Goal: Information Seeking & Learning: Learn about a topic

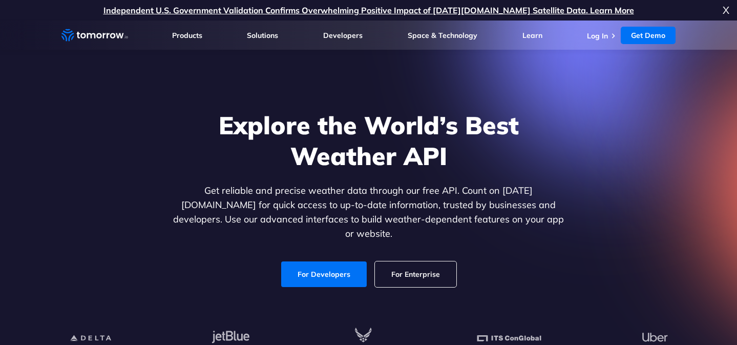
click at [324, 264] on link "For Developers" at bounding box center [324, 274] width 86 height 26
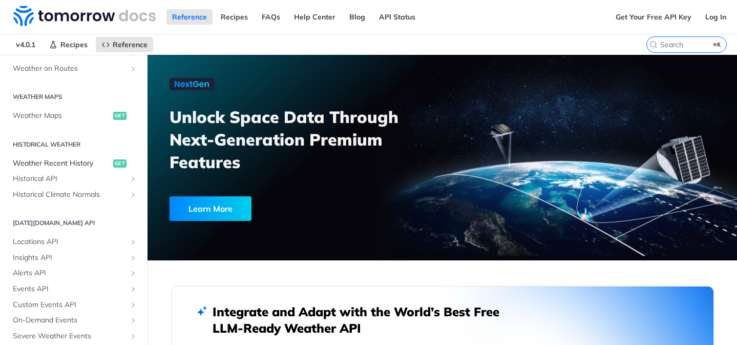
scroll to position [283, 0]
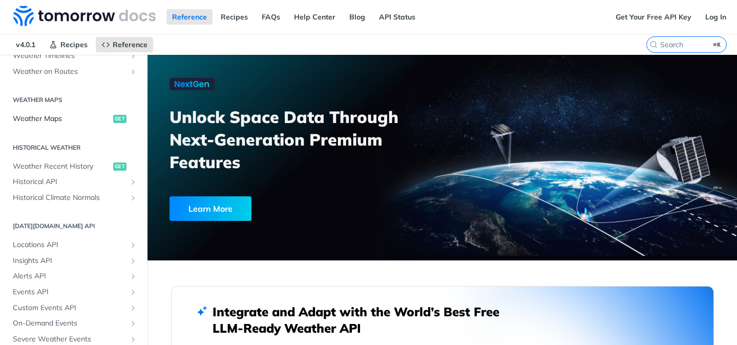
click at [58, 123] on link "Weather Maps get" at bounding box center [74, 118] width 132 height 15
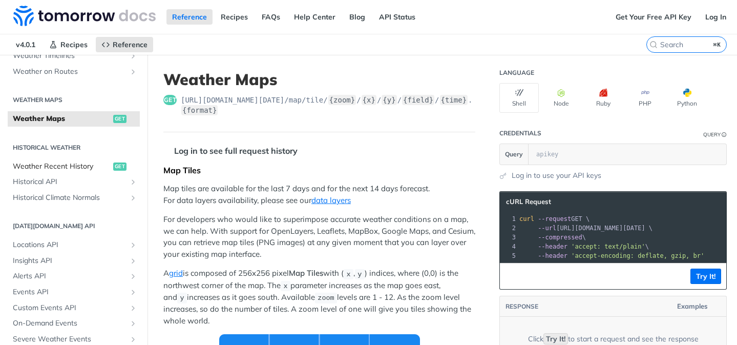
click at [45, 164] on span "Weather Recent History" at bounding box center [62, 166] width 98 height 10
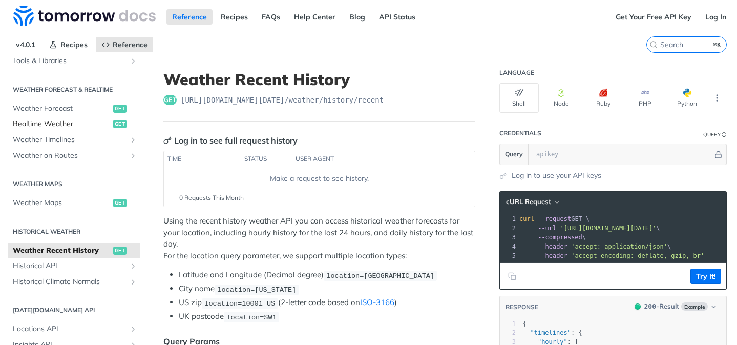
scroll to position [199, 0]
click at [61, 108] on span "Weather Forecast" at bounding box center [62, 109] width 98 height 10
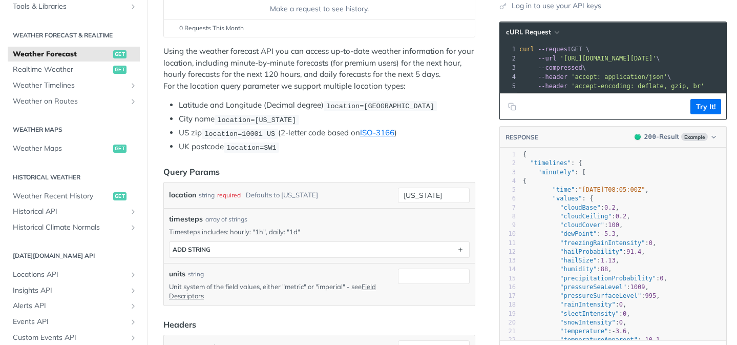
scroll to position [307, 0]
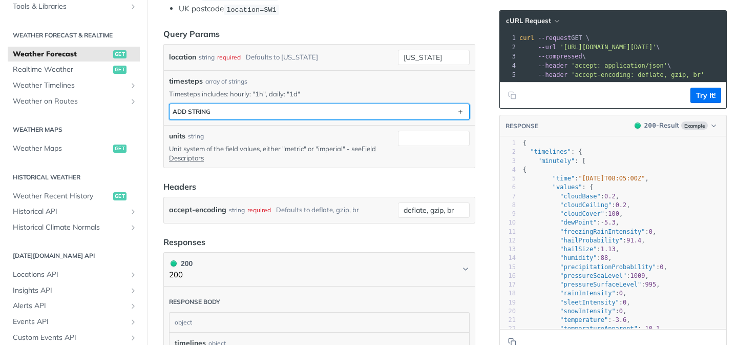
click at [272, 111] on button "ADD string" at bounding box center [320, 111] width 300 height 15
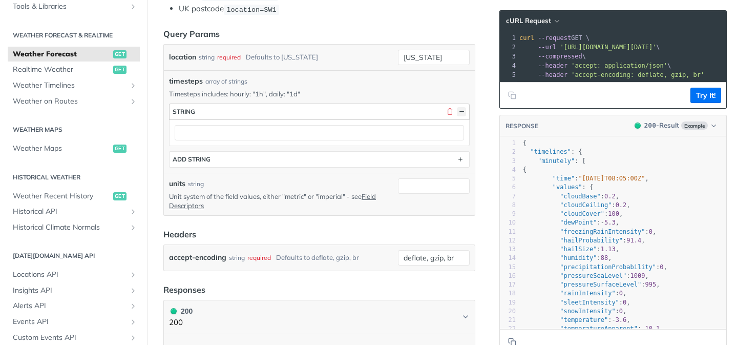
click at [464, 109] on button "button" at bounding box center [461, 111] width 9 height 9
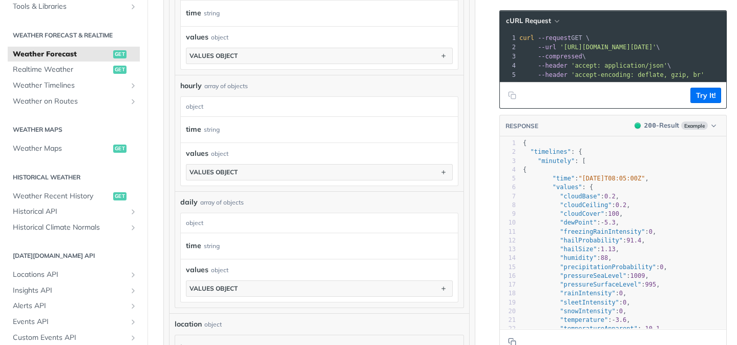
scroll to position [763, 0]
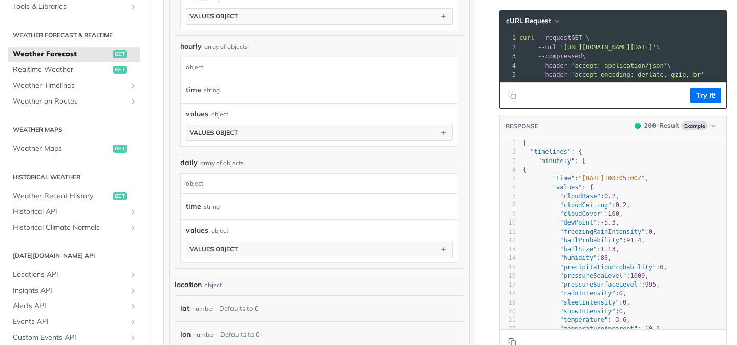
click at [234, 180] on div "object" at bounding box center [318, 183] width 275 height 19
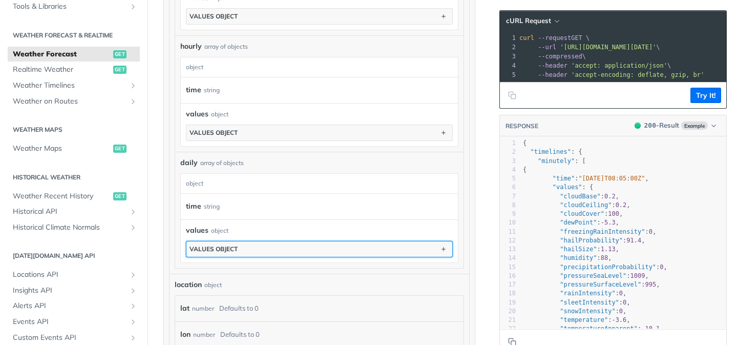
click at [247, 250] on button "values object" at bounding box center [319, 248] width 266 height 15
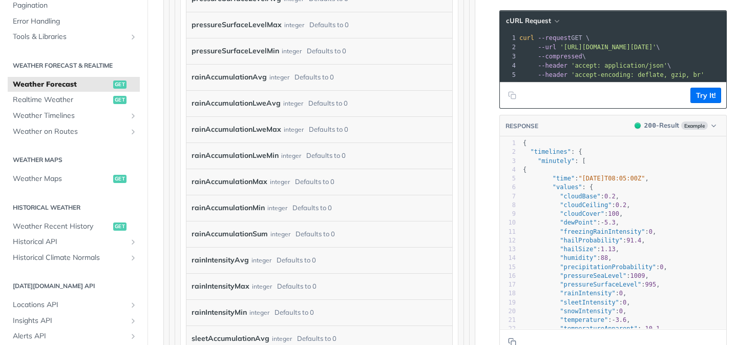
scroll to position [2226, 0]
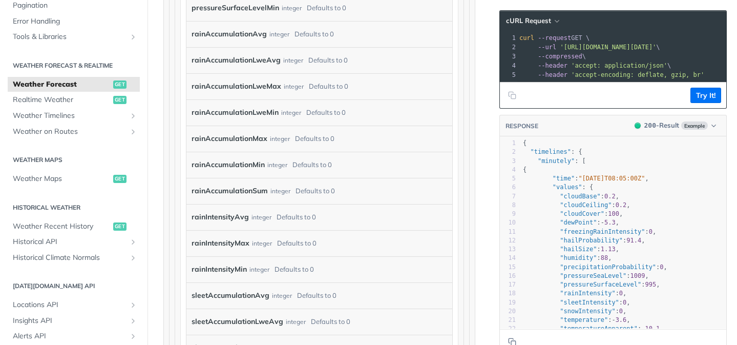
click at [258, 143] on label "rainAccumulationMax" at bounding box center [230, 138] width 76 height 15
click at [283, 134] on div "integer" at bounding box center [280, 138] width 20 height 15
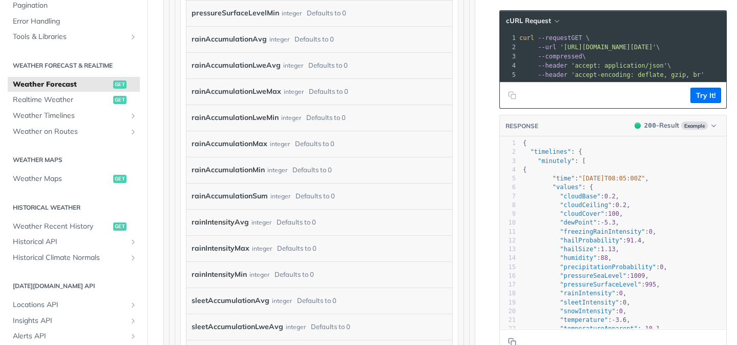
scroll to position [2095, 0]
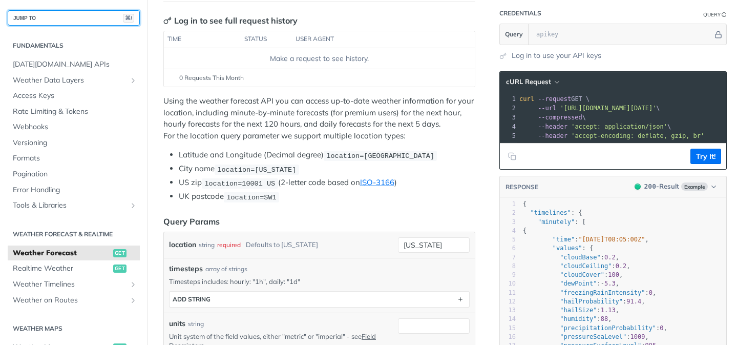
click at [49, 15] on button "JUMP TO ⌘/" at bounding box center [74, 17] width 132 height 15
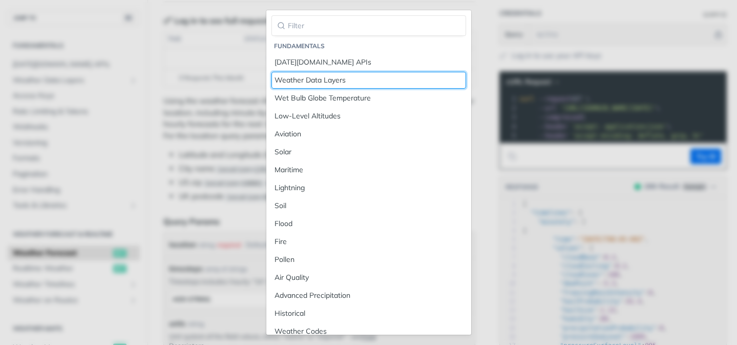
click at [331, 75] on div "Weather Data Layers" at bounding box center [369, 80] width 188 height 11
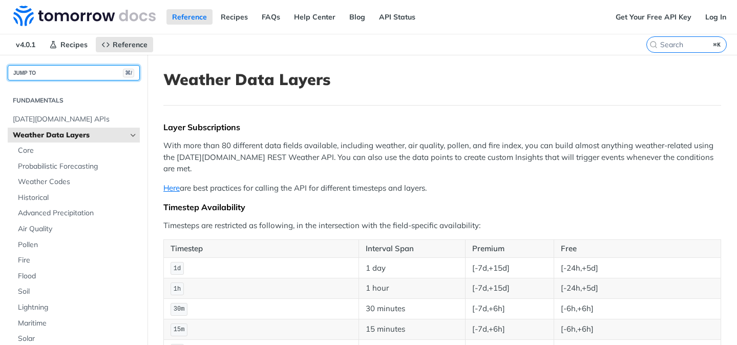
click at [34, 77] on button "JUMP TO ⌘/" at bounding box center [74, 72] width 132 height 15
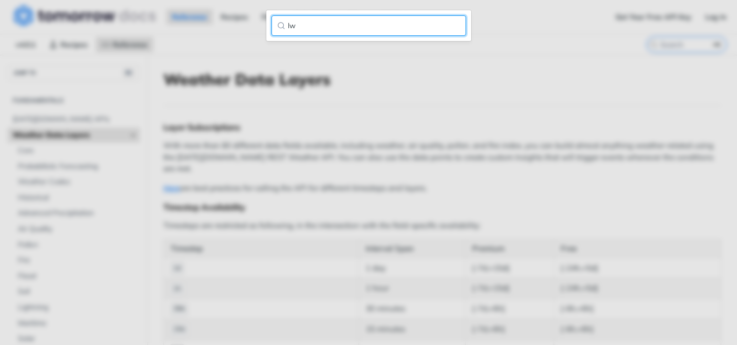
type input "l"
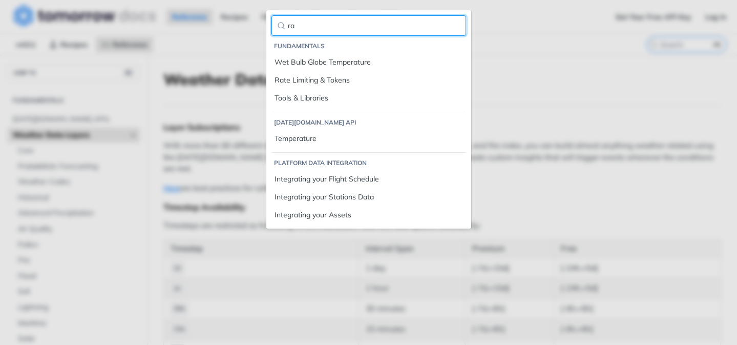
type input "r"
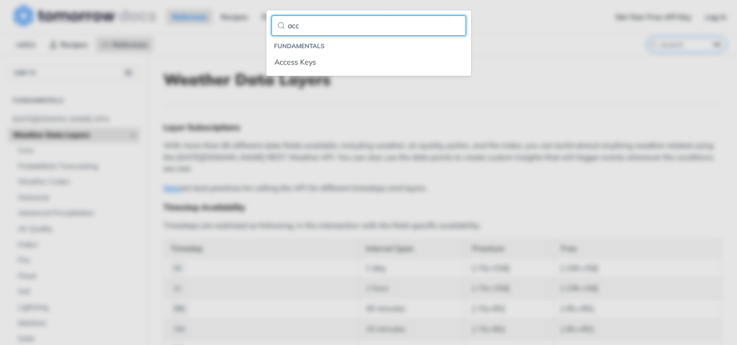
type input "acc@"
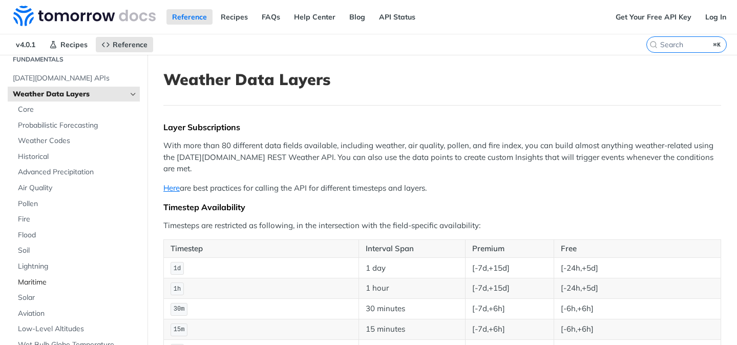
scroll to position [39, 0]
click at [69, 99] on span "Weather Data Layers" at bounding box center [70, 96] width 114 height 10
click at [39, 128] on span "Probabilistic Forecasting" at bounding box center [77, 127] width 119 height 10
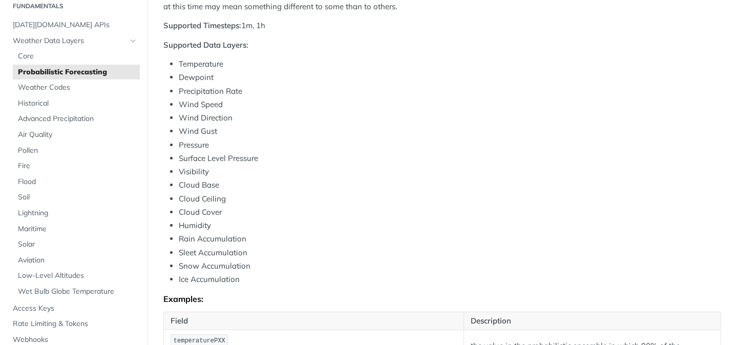
scroll to position [162, 0]
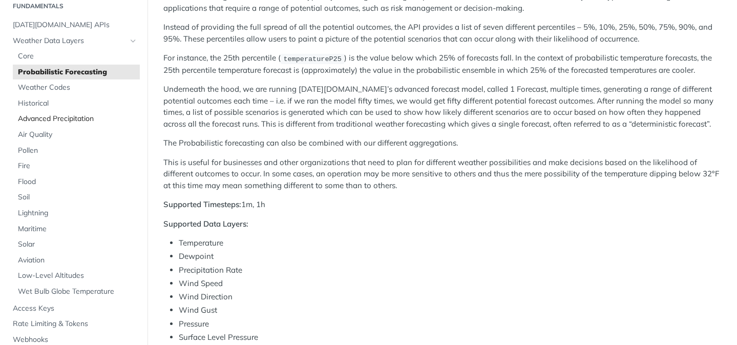
click at [78, 120] on span "Advanced Precipitation" at bounding box center [77, 119] width 119 height 10
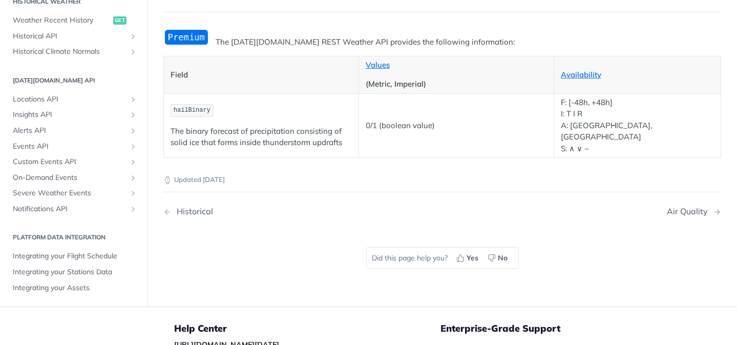
scroll to position [10, 0]
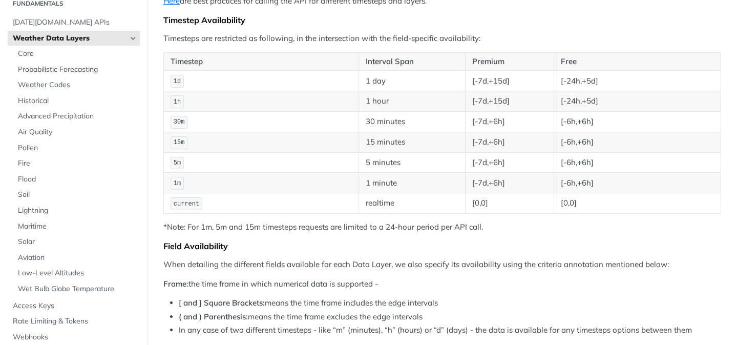
scroll to position [41, 0]
click at [55, 82] on span "Weather Codes" at bounding box center [77, 86] width 119 height 10
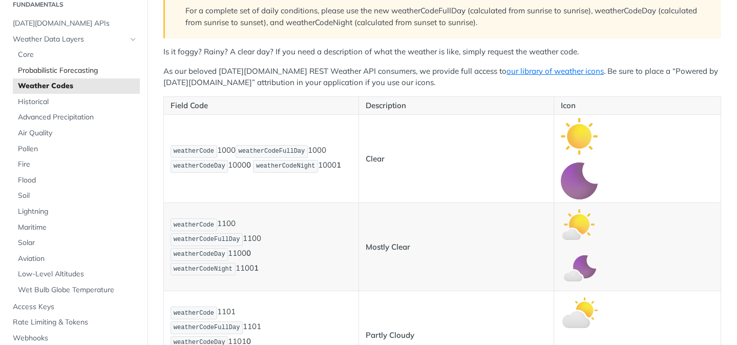
click at [63, 73] on span "Probabilistic Forecasting" at bounding box center [77, 71] width 119 height 10
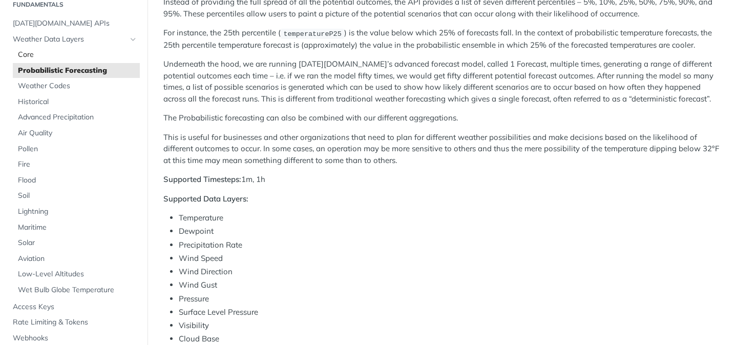
click at [61, 51] on span "Core" at bounding box center [77, 55] width 119 height 10
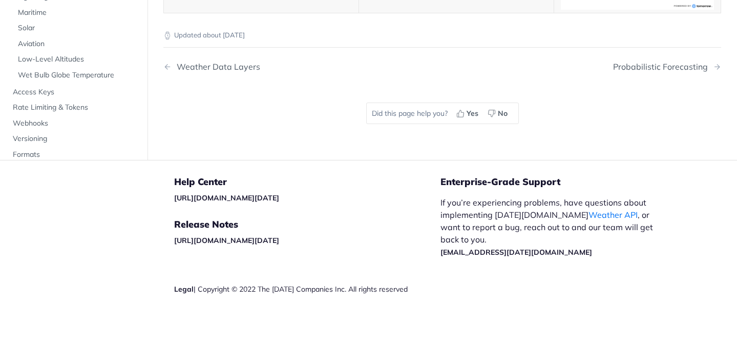
scroll to position [89, 0]
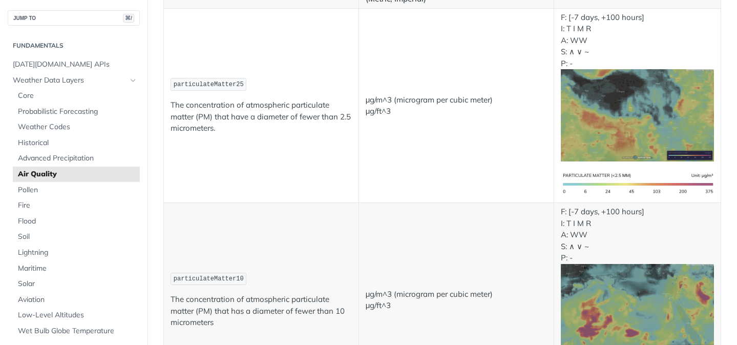
scroll to position [192, 0]
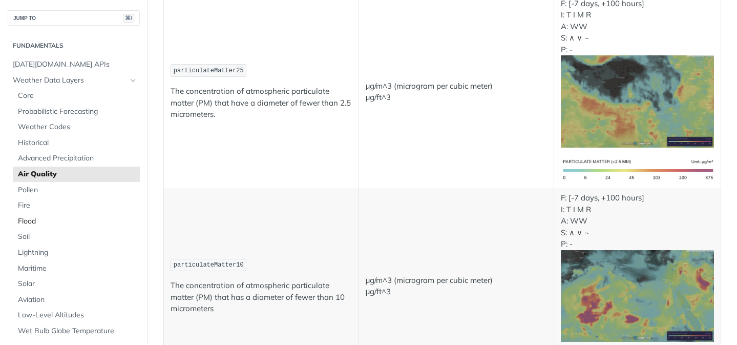
click at [56, 221] on span "Flood" at bounding box center [77, 221] width 119 height 10
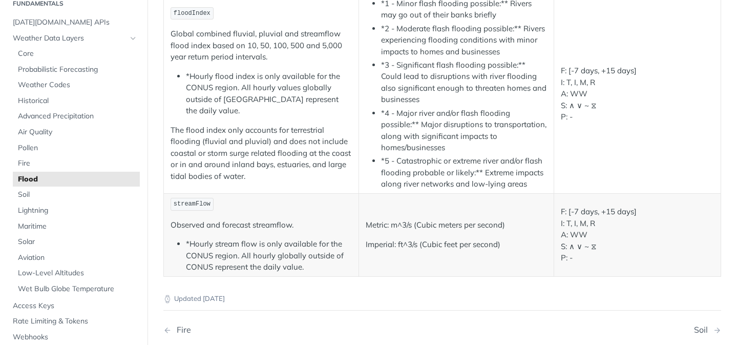
scroll to position [41, 0]
click at [47, 280] on link "Low-Level Altitudes" at bounding box center [76, 273] width 127 height 15
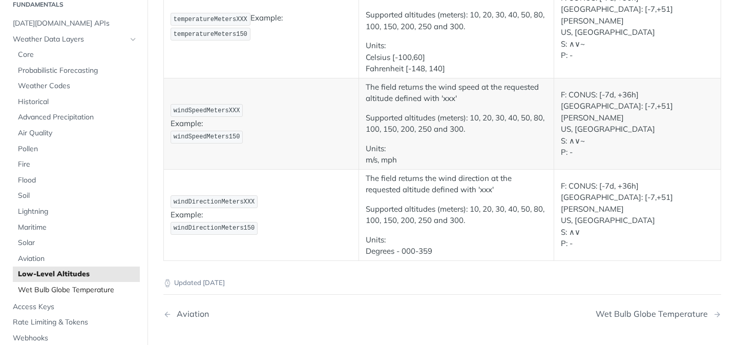
click at [46, 293] on span "Wet Bulb Globe Temperature" at bounding box center [77, 290] width 119 height 10
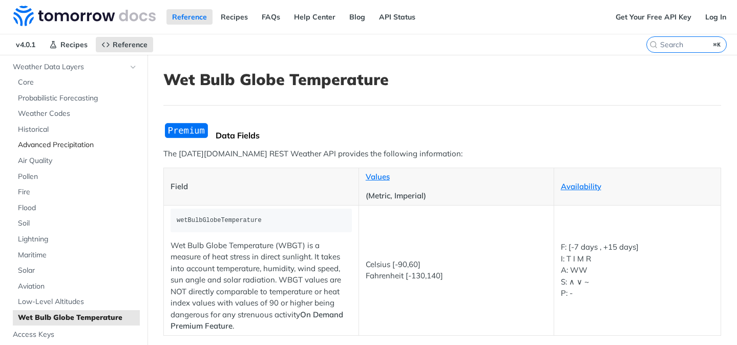
scroll to position [43, 0]
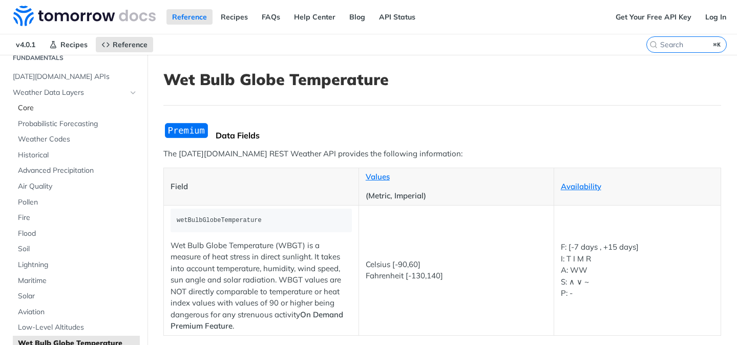
click at [82, 108] on span "Core" at bounding box center [77, 108] width 119 height 10
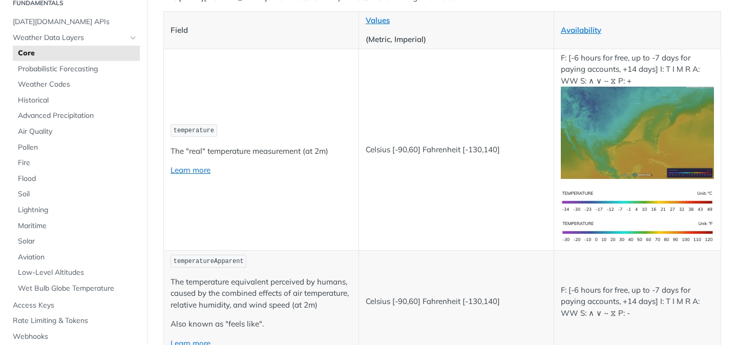
scroll to position [271, 0]
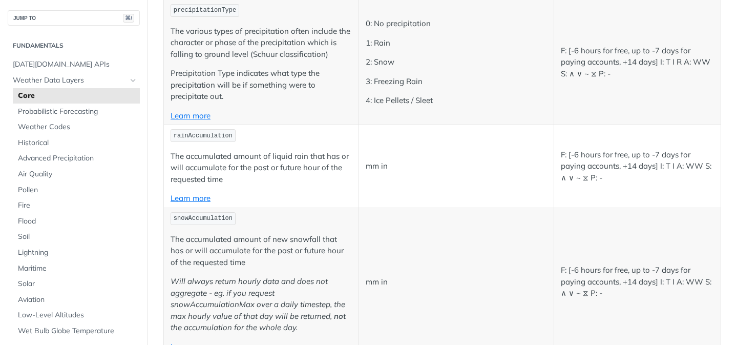
scroll to position [2624, 0]
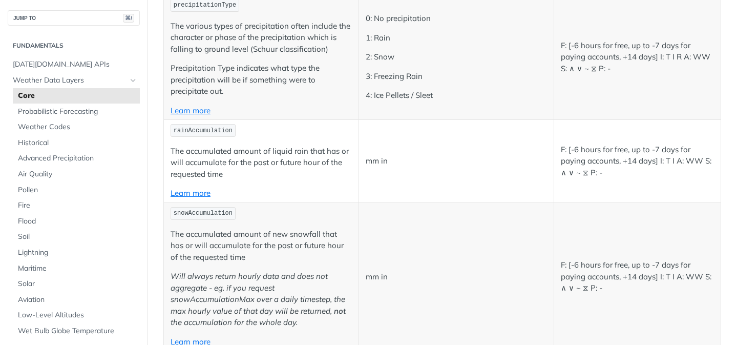
click at [497, 156] on p "mm in" at bounding box center [456, 161] width 181 height 12
click at [186, 191] on link "Learn more" at bounding box center [191, 193] width 40 height 10
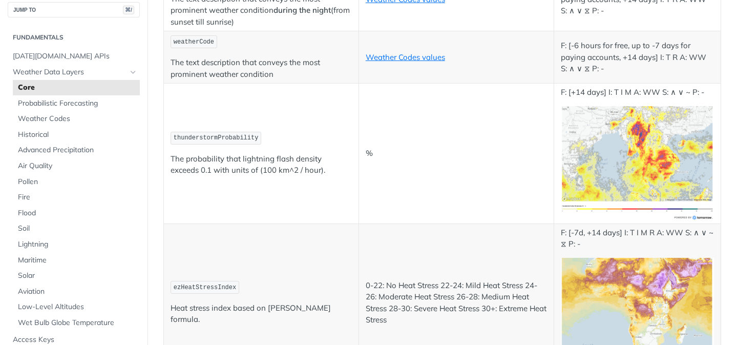
scroll to position [5467, 0]
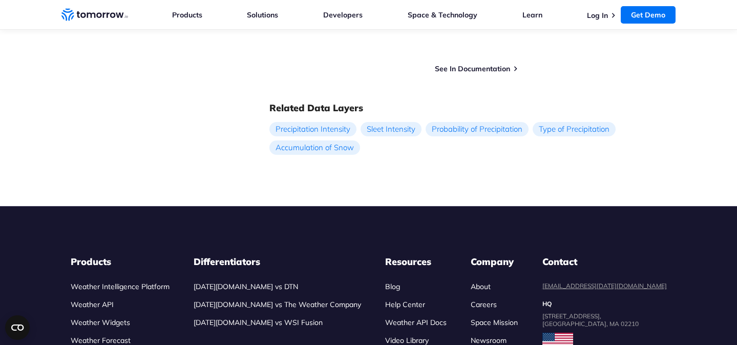
scroll to position [834, 0]
